Goal: Task Accomplishment & Management: Use online tool/utility

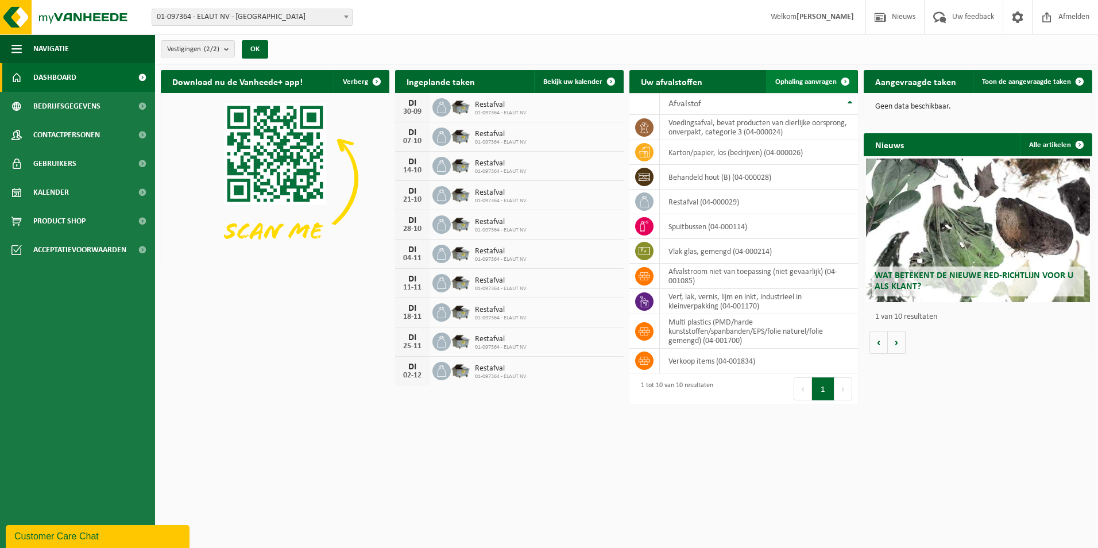
click at [795, 80] on span "Ophaling aanvragen" at bounding box center [805, 81] width 61 height 7
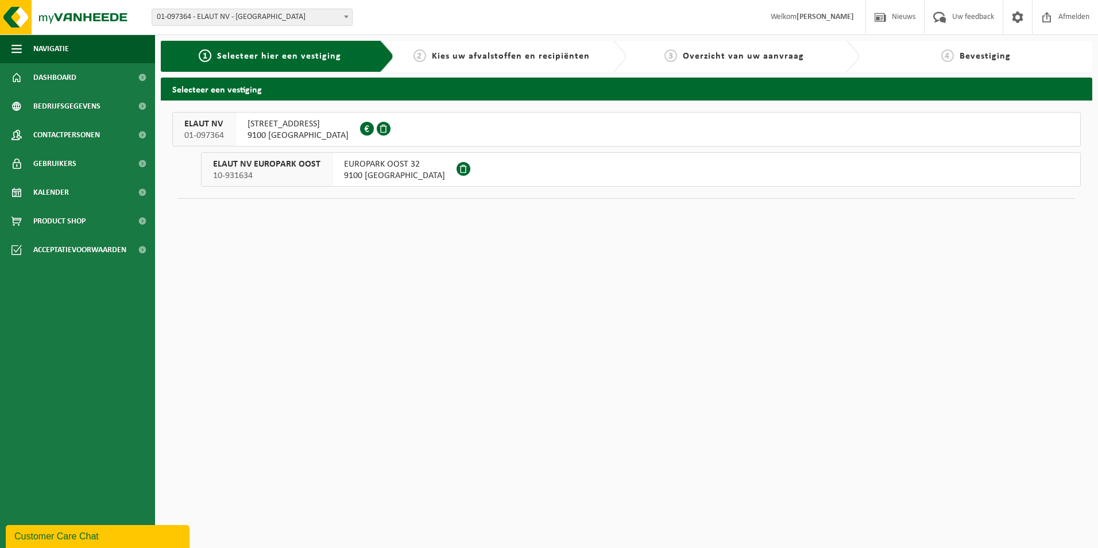
click at [292, 125] on span "[STREET_ADDRESS]" at bounding box center [298, 123] width 101 height 11
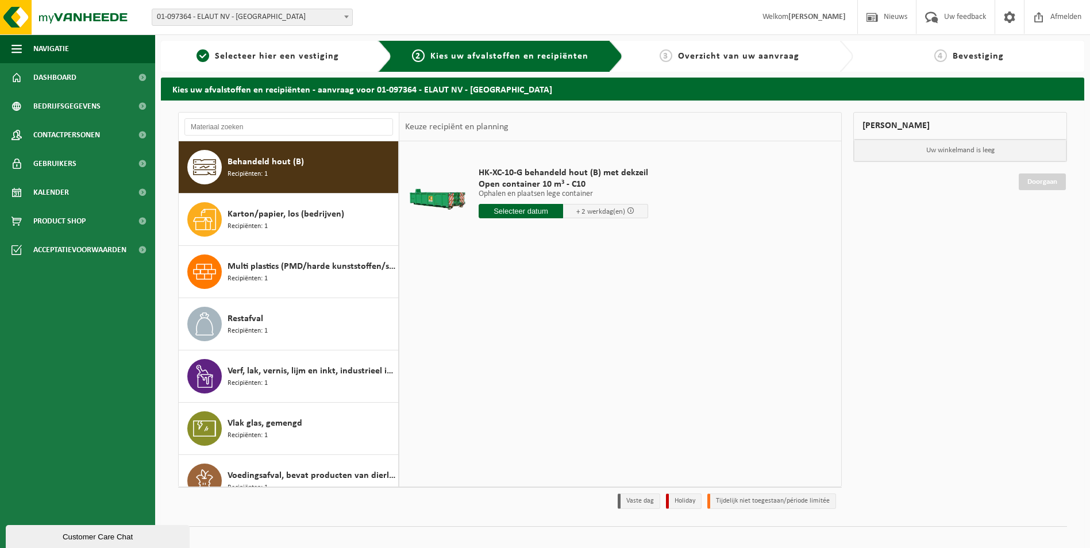
click at [530, 210] on input "text" at bounding box center [520, 211] width 85 height 14
click at [489, 353] on div "29" at bounding box center [489, 350] width 20 height 18
type input "Van 2025-09-29"
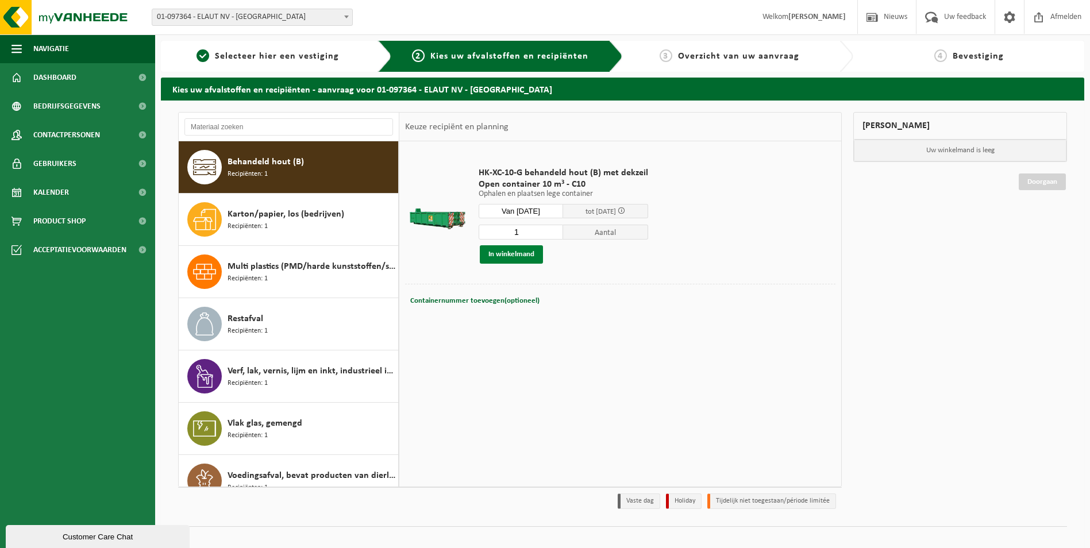
click at [522, 253] on button "In winkelmand" at bounding box center [511, 254] width 63 height 18
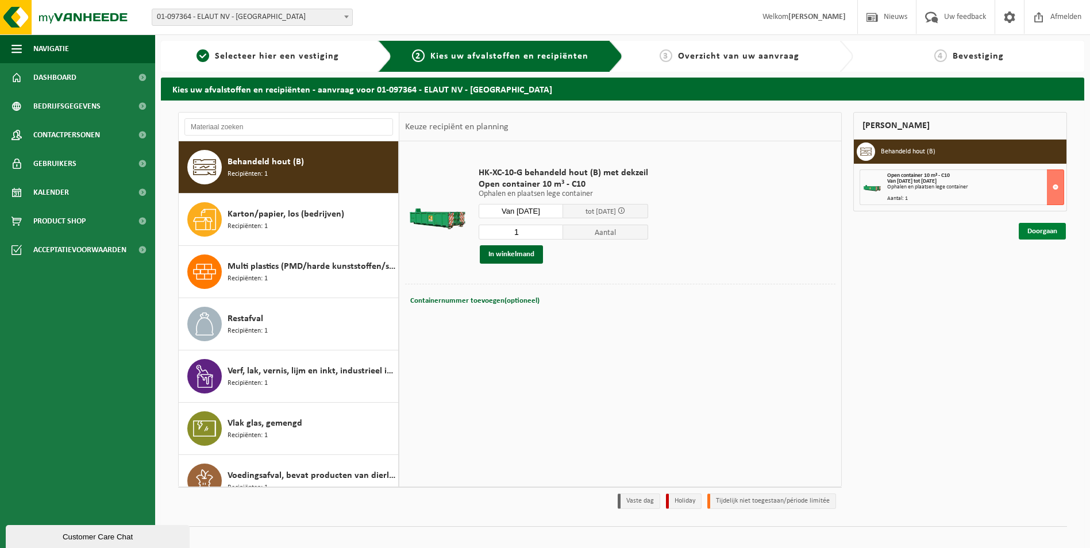
click at [1044, 232] on link "Doorgaan" at bounding box center [1041, 231] width 47 height 17
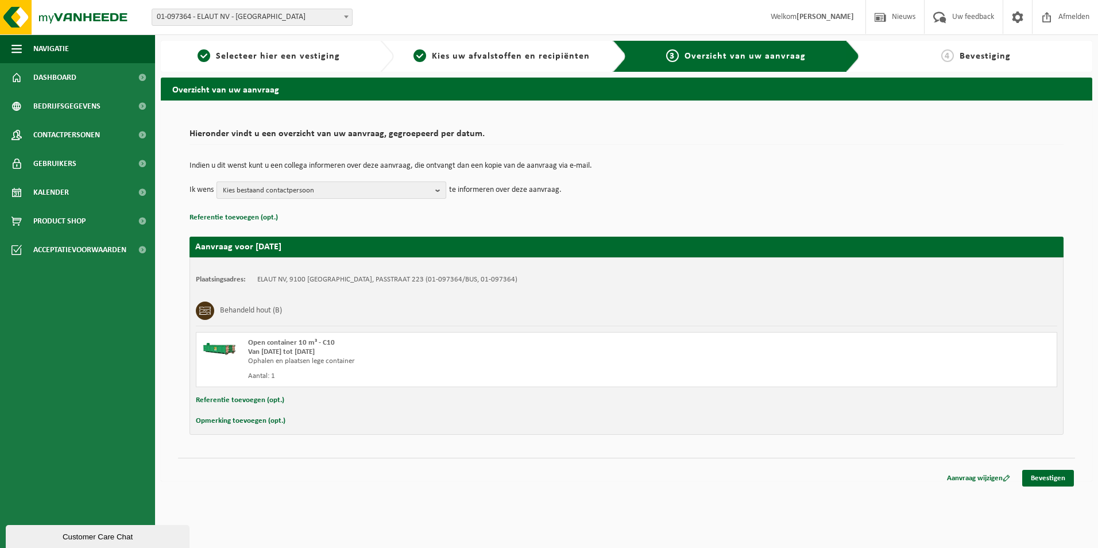
click at [437, 189] on b "button" at bounding box center [440, 190] width 10 height 16
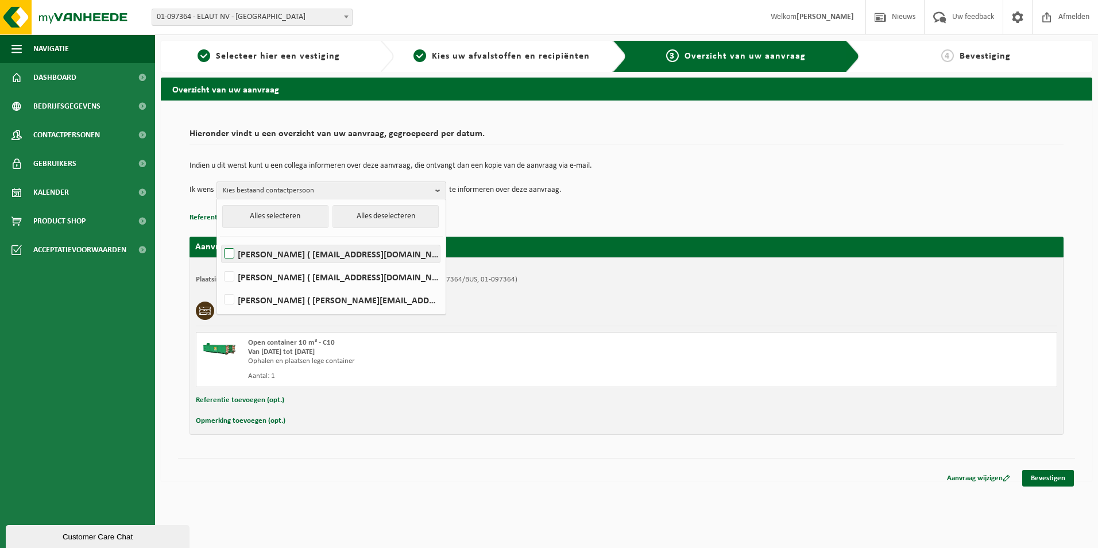
click at [229, 256] on label "Rony Schobyn ( rony.schobyn@elaut.be )" at bounding box center [331, 253] width 218 height 17
click at [220, 240] on input "Rony Schobyn ( rony.schobyn@elaut.be )" at bounding box center [219, 239] width 1 height 1
checkbox input "true"
click at [621, 436] on div "Hieronder vindt u een overzicht van uw aanvraag, gegroepeerd per datum. Indien …" at bounding box center [626, 279] width 897 height 334
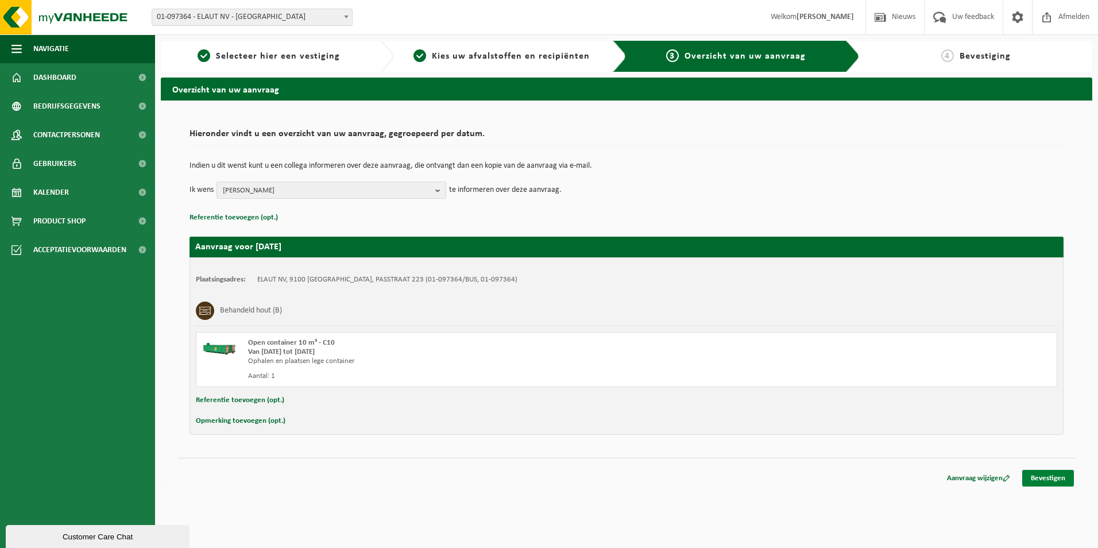
click at [1056, 478] on link "Bevestigen" at bounding box center [1048, 478] width 52 height 17
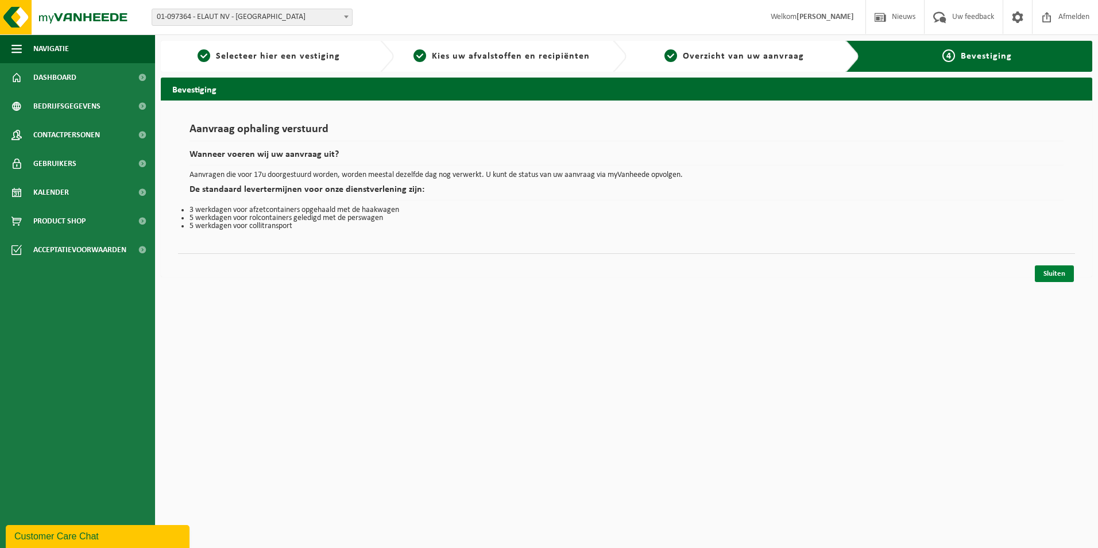
click at [1067, 272] on link "Sluiten" at bounding box center [1054, 273] width 39 height 17
